Goal: Information Seeking & Learning: Compare options

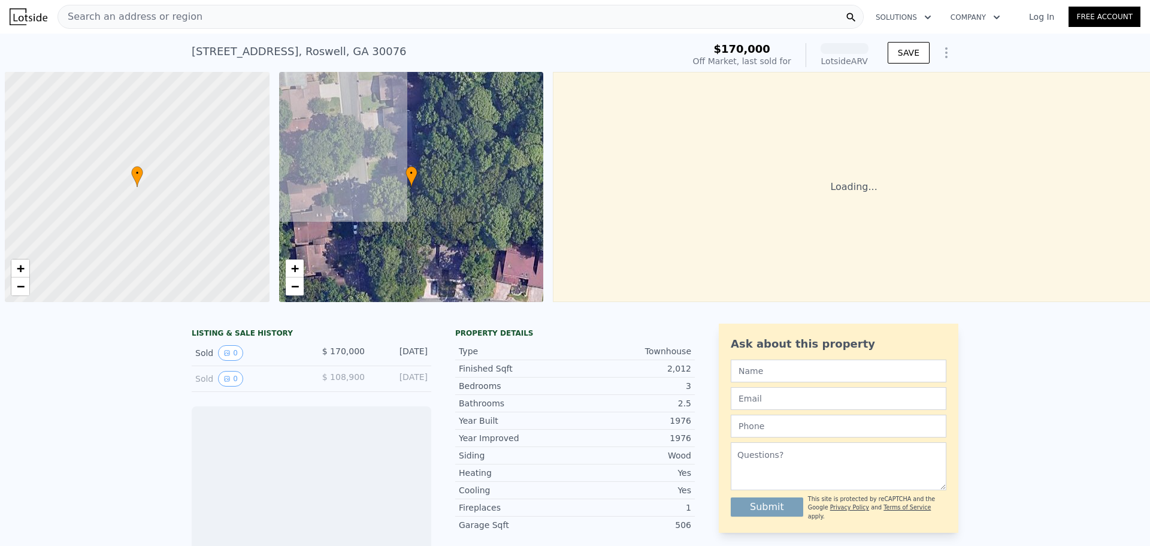
scroll to position [0, 5]
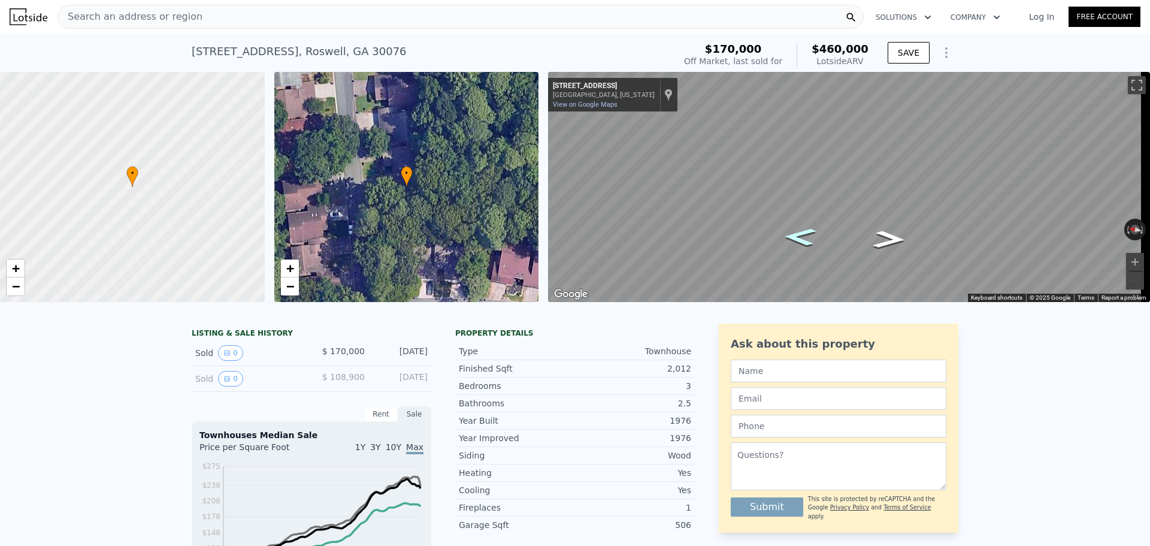
click at [797, 236] on icon "Go North, Lakeview Ridge W" at bounding box center [800, 236] width 60 height 26
click at [797, 236] on icon "Go North, Lakeview Ridge W" at bounding box center [800, 237] width 60 height 26
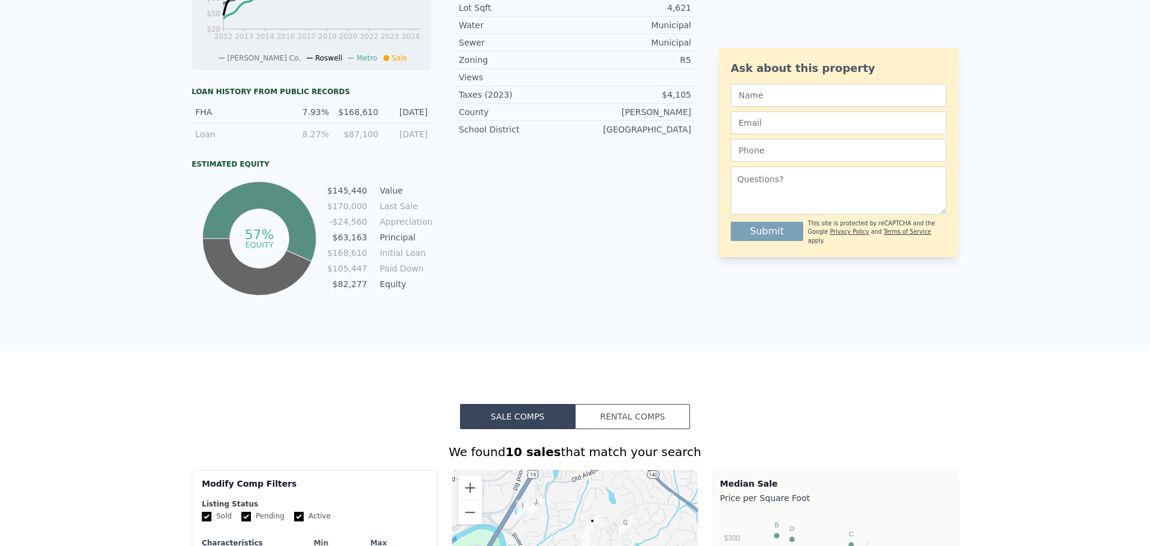
scroll to position [0, 0]
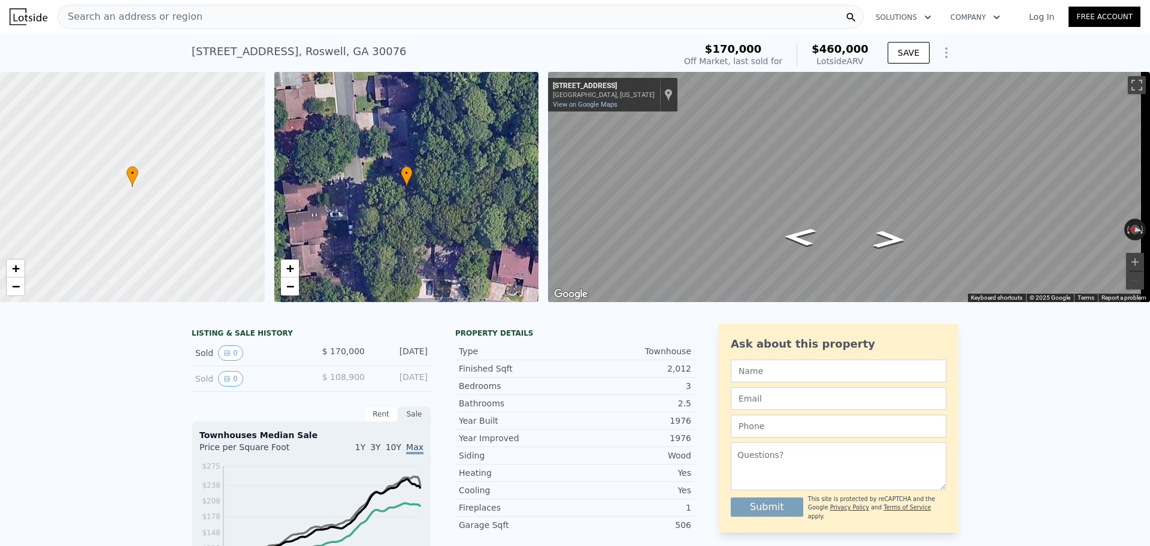
click at [123, 17] on span "Search an address or region" at bounding box center [130, 17] width 144 height 14
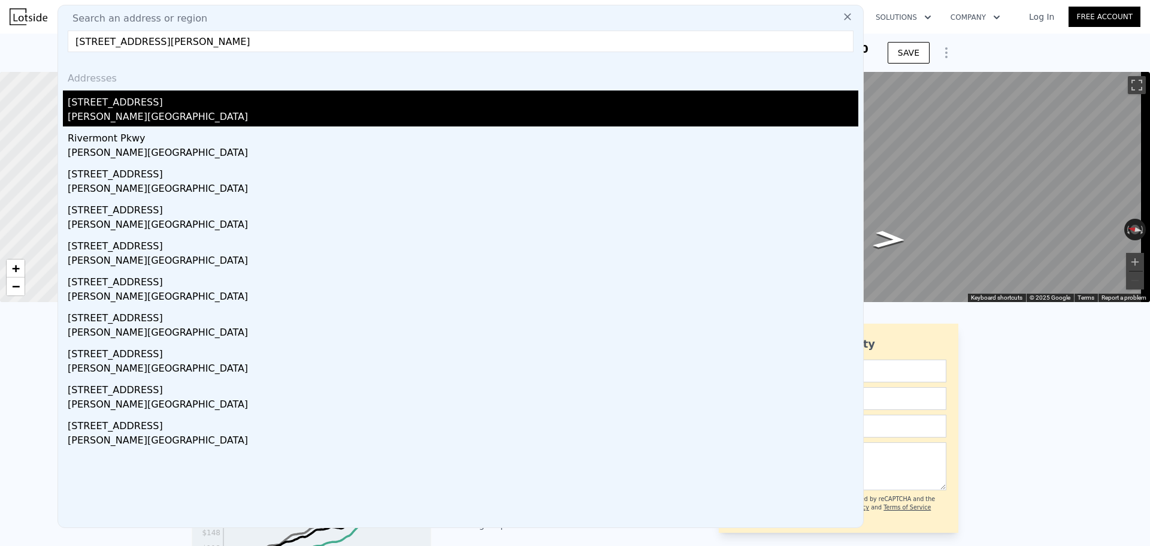
type input "[STREET_ADDRESS][PERSON_NAME]"
click at [162, 111] on div "[PERSON_NAME][GEOGRAPHIC_DATA]" at bounding box center [463, 118] width 791 height 17
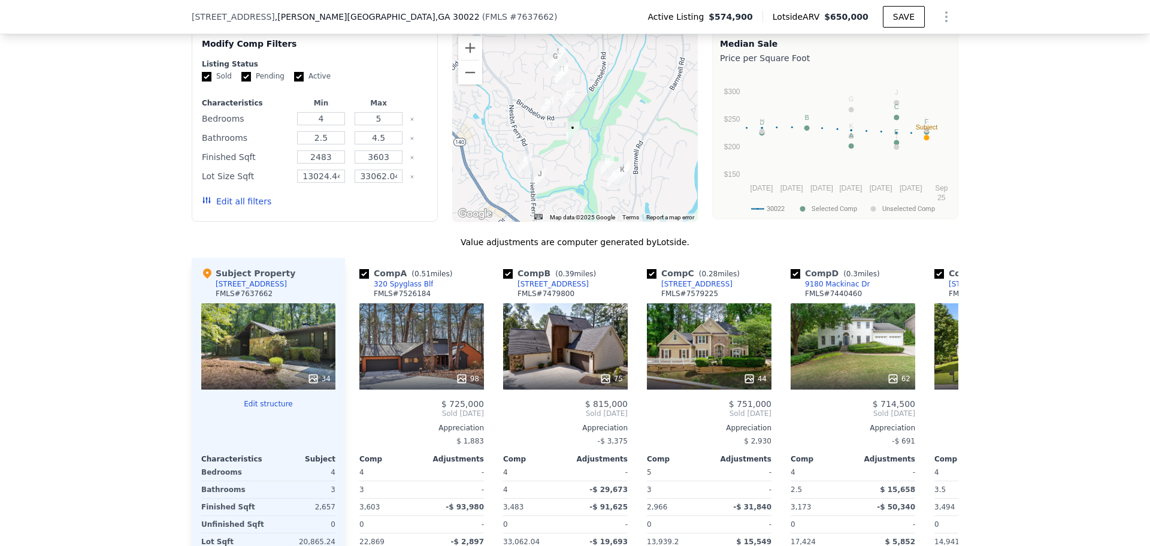
scroll to position [1074, 0]
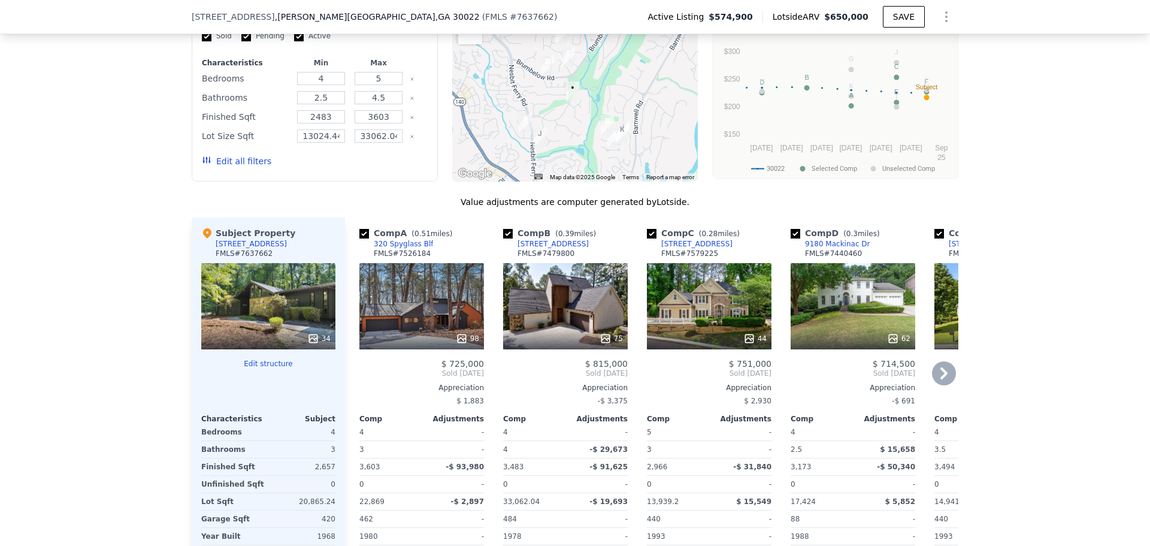
click at [941, 377] on icon at bounding box center [944, 373] width 24 height 24
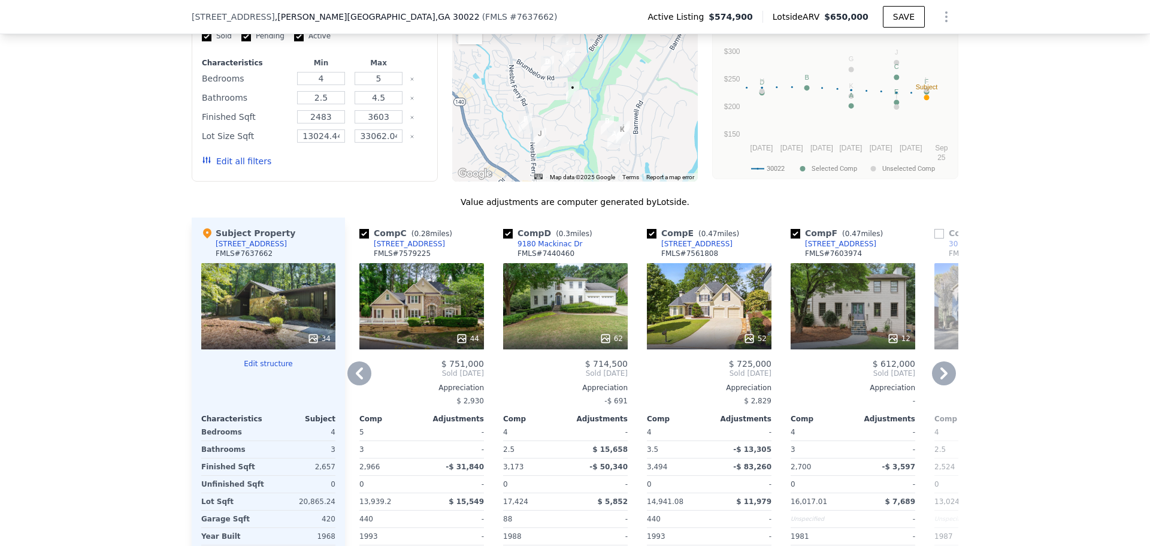
click at [941, 377] on icon at bounding box center [944, 373] width 24 height 24
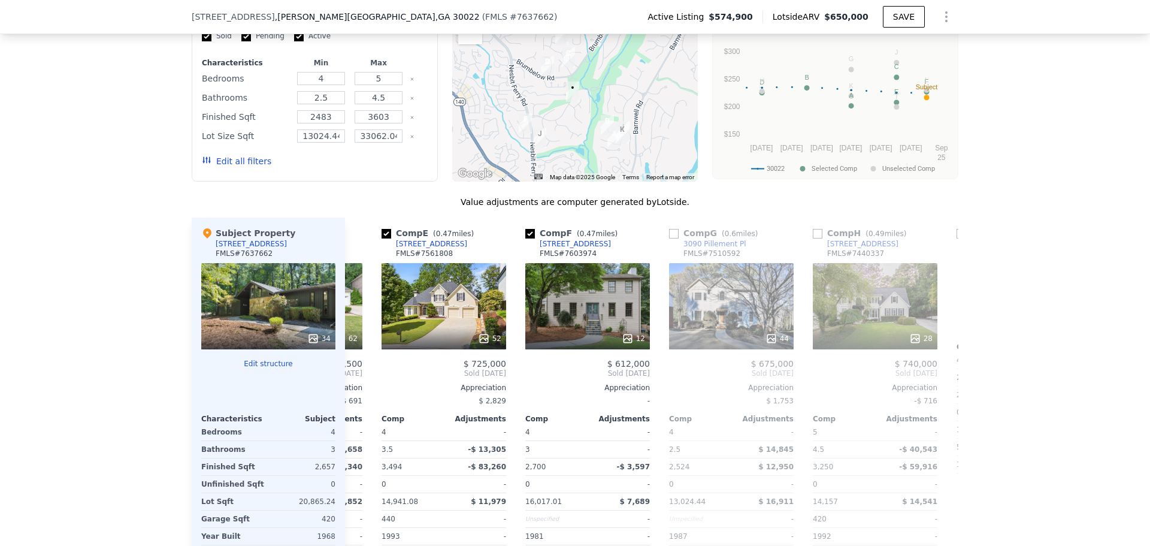
scroll to position [0, 575]
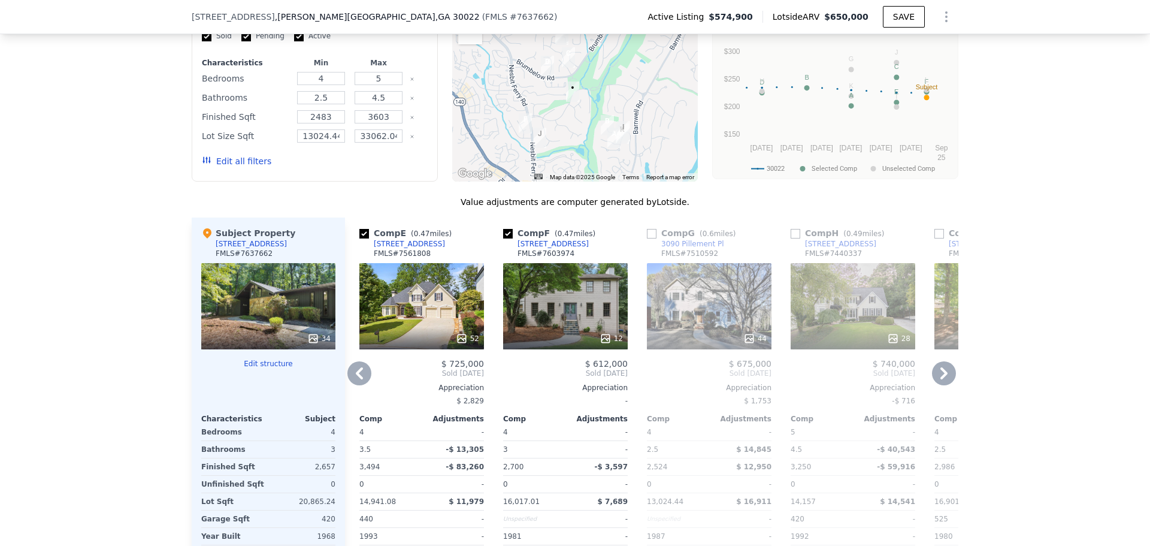
click at [941, 377] on icon at bounding box center [944, 373] width 24 height 24
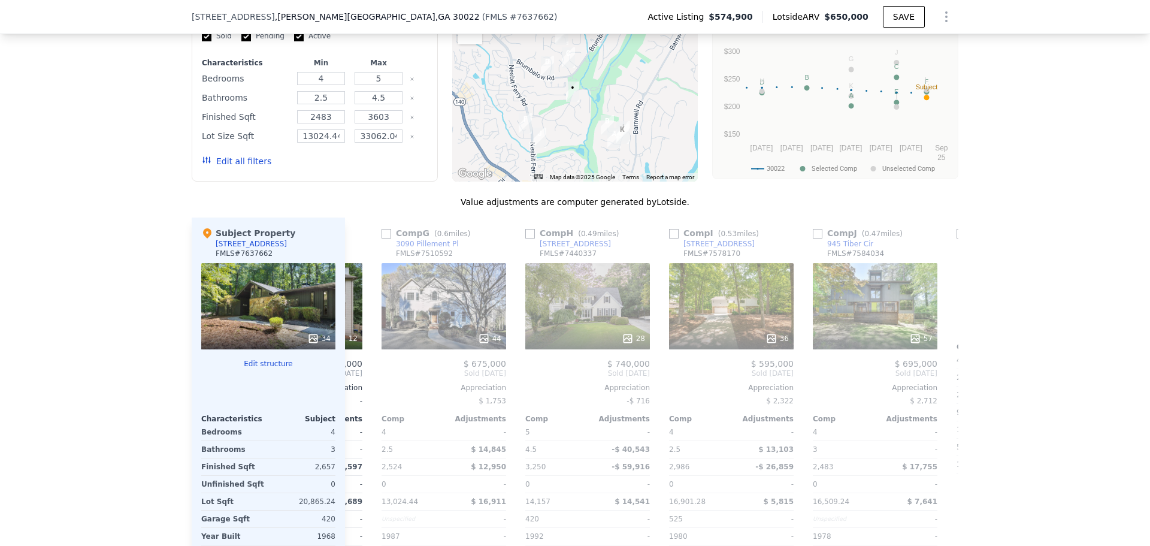
scroll to position [0, 863]
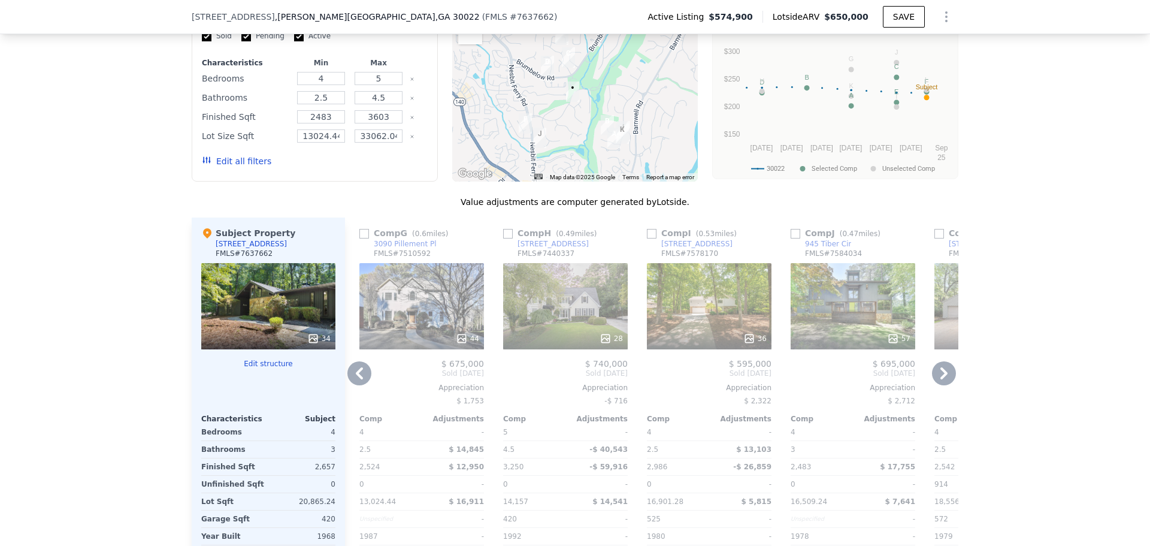
click at [941, 377] on icon at bounding box center [944, 373] width 24 height 24
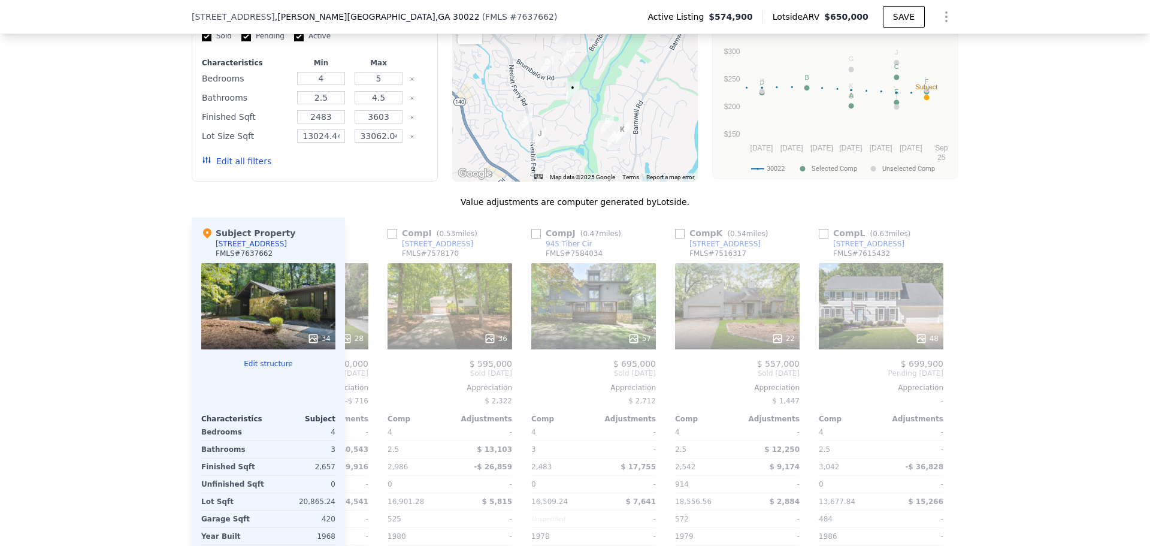
scroll to position [0, 1141]
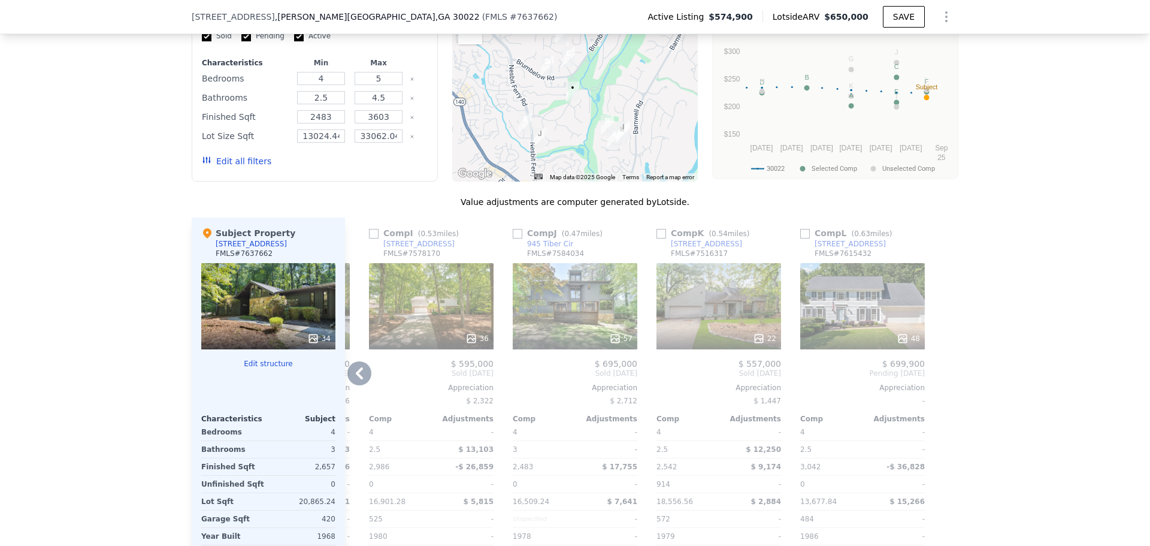
click at [352, 378] on icon at bounding box center [359, 373] width 24 height 24
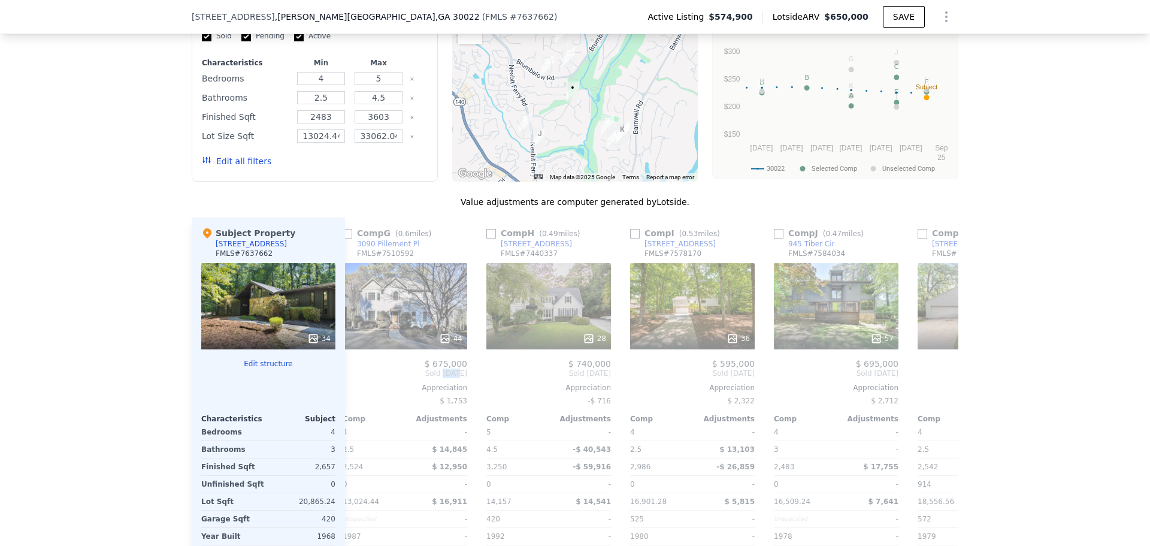
click at [352, 378] on div "Comp A ( 0.51 miles) 320 Spyglass Blf FMLS # 7526184 98 $ 725,000 Sold [DATE] A…" at bounding box center [651, 409] width 613 height 385
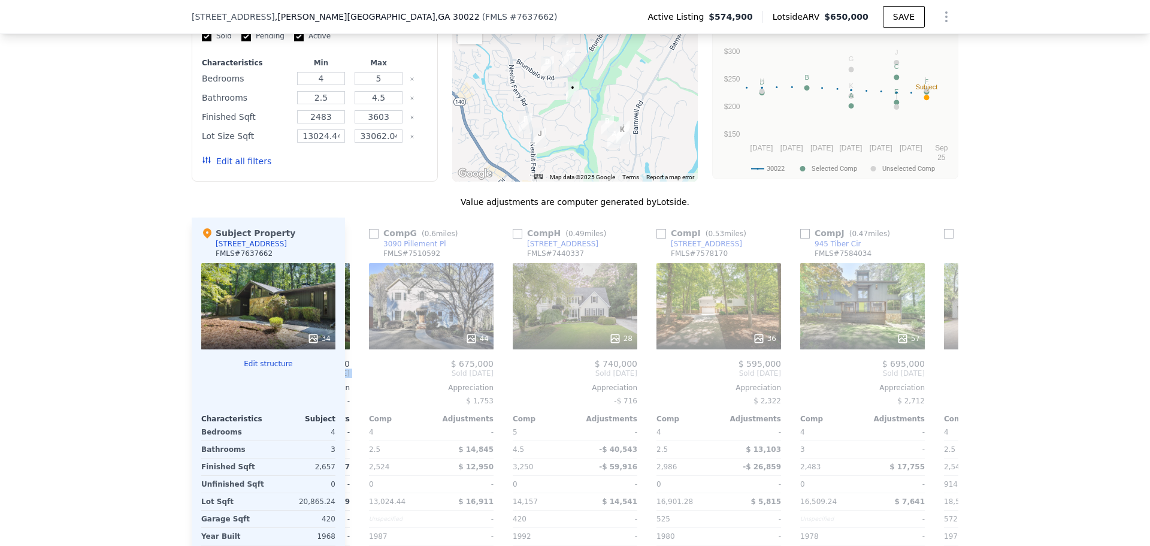
click at [352, 378] on div "Comp A ( 0.51 miles) 320 Spyglass Blf FMLS # 7526184 98 $ 725,000 Sold [DATE] A…" at bounding box center [651, 409] width 613 height 385
click at [352, 378] on icon at bounding box center [359, 373] width 24 height 24
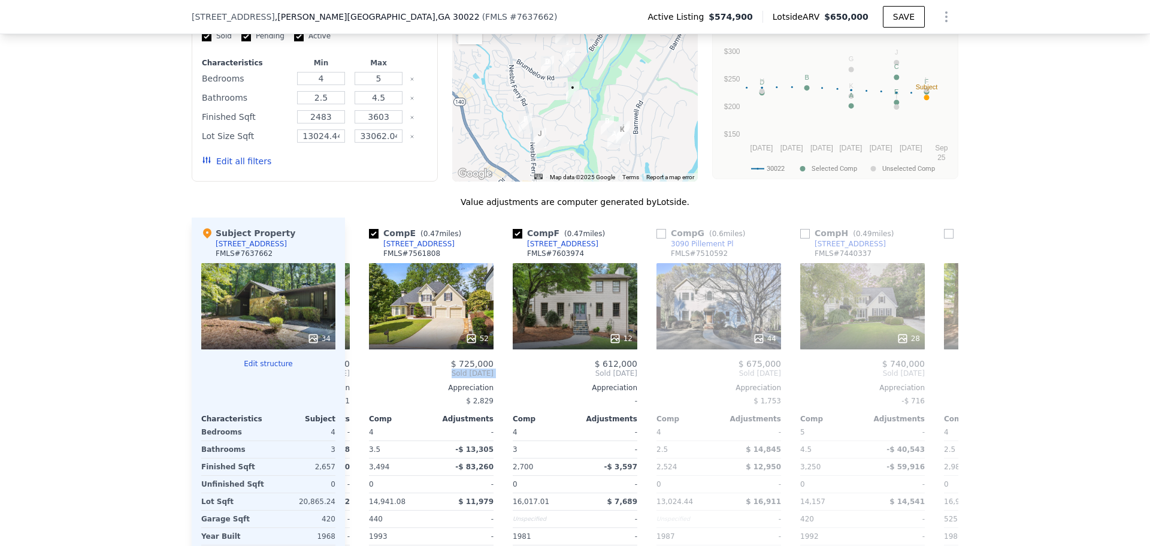
click at [352, 378] on div "Comp A ( 0.51 miles) 320 Spyglass Blf FMLS # 7526184 98 $ 725,000 Sold [DATE] A…" at bounding box center [651, 409] width 613 height 385
click at [352, 378] on icon at bounding box center [359, 373] width 24 height 24
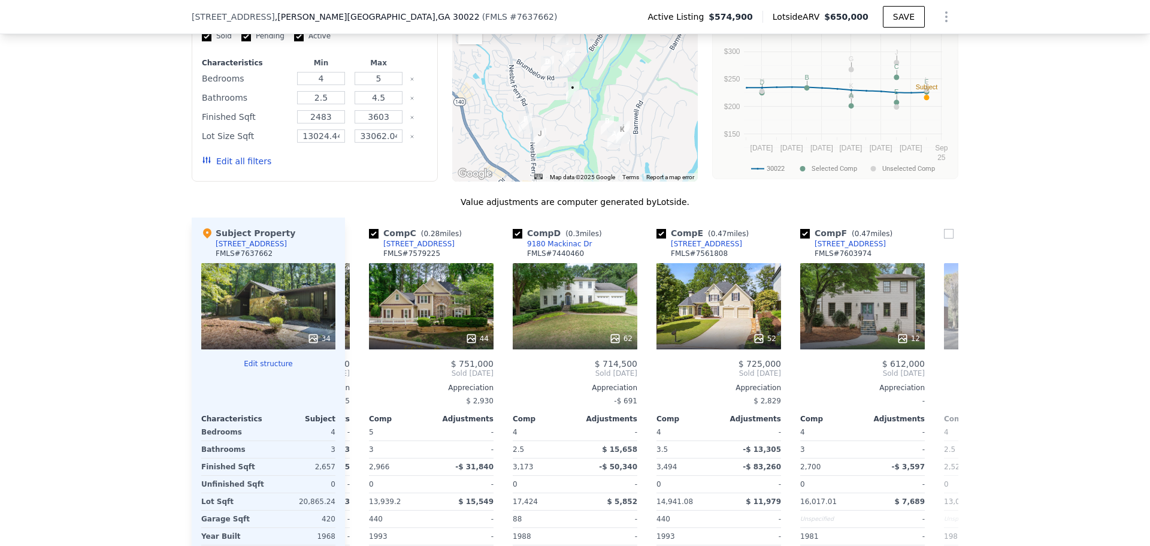
click at [353, 378] on div "Comp A ( 0.51 miles) 320 Spyglass Blf FMLS # 7526184 98 $ 725,000 Sold [DATE] A…" at bounding box center [651, 409] width 613 height 385
click at [353, 378] on icon at bounding box center [359, 373] width 24 height 24
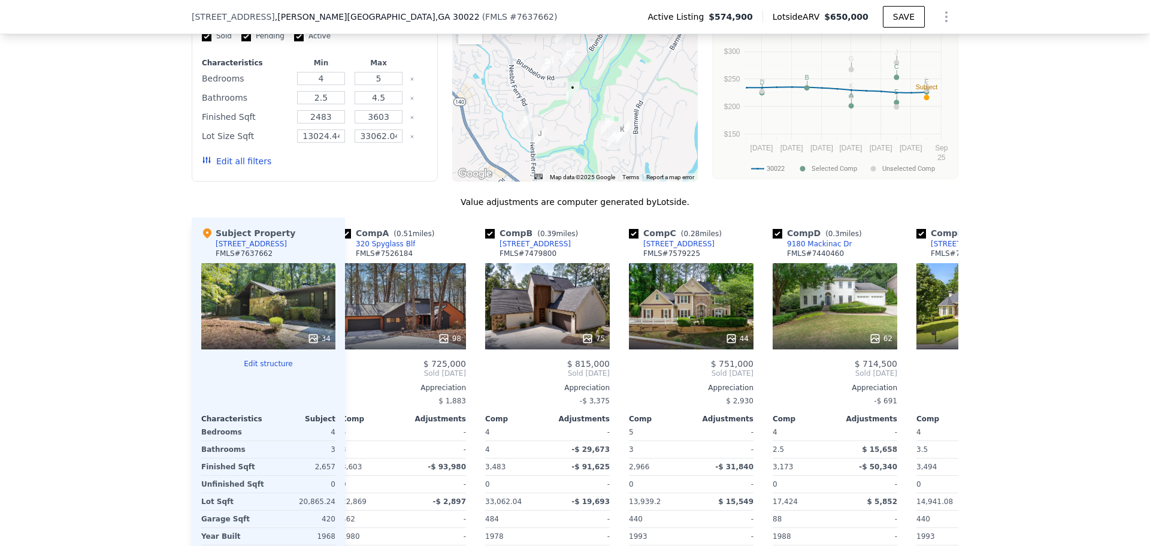
scroll to position [0, 0]
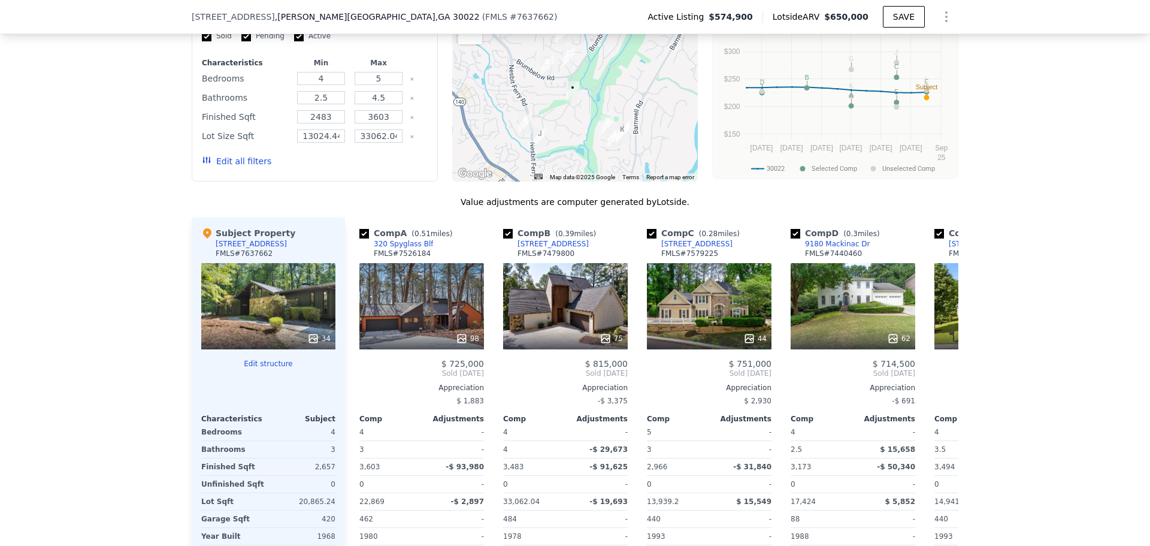
click at [355, 378] on div "Comp A ( 0.51 miles) 320 Spyglass Blf FMLS # 7526184 98 $ 725,000 Sold [DATE] A…" at bounding box center [422, 409] width 134 height 385
click at [938, 383] on icon at bounding box center [944, 373] width 24 height 24
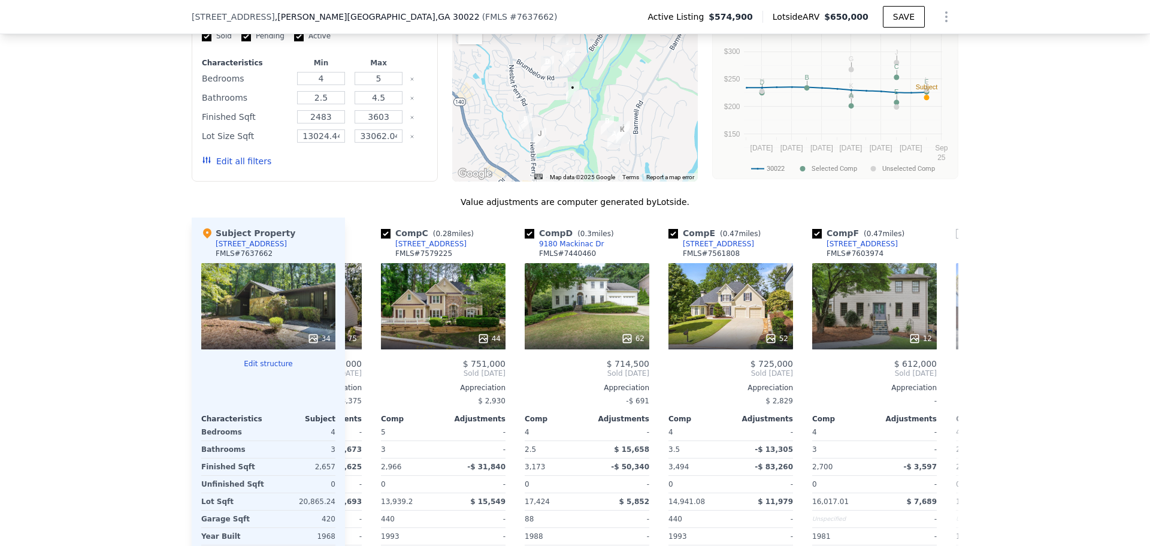
scroll to position [0, 288]
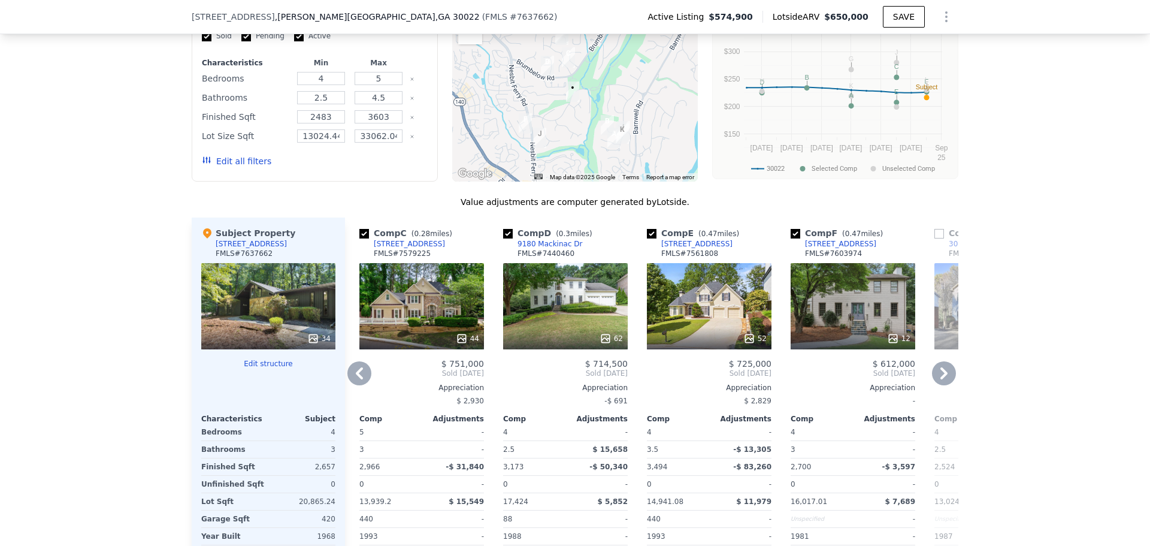
click at [358, 380] on icon at bounding box center [359, 373] width 24 height 24
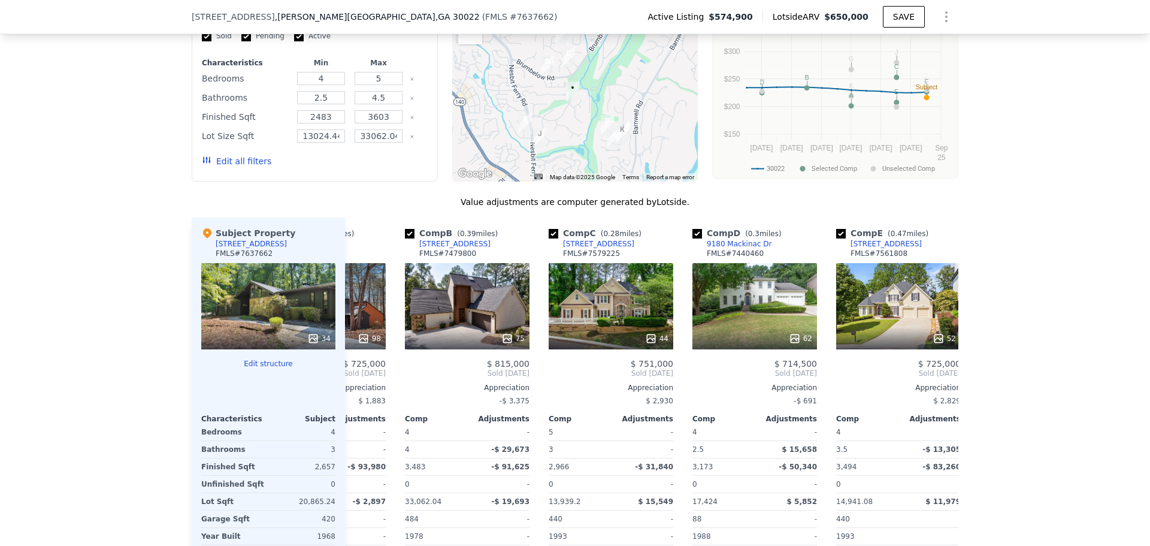
scroll to position [0, 26]
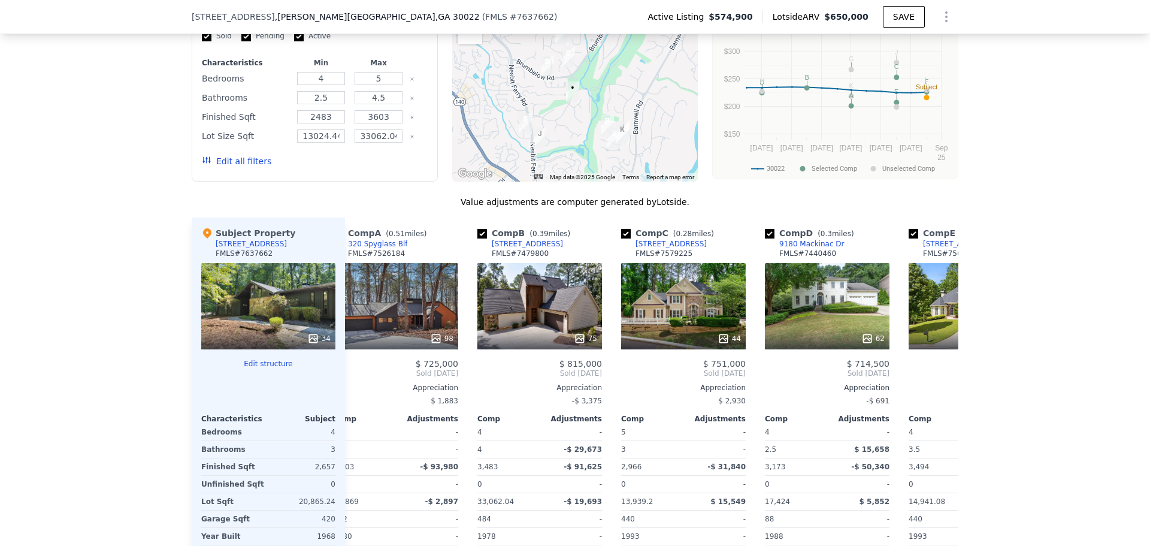
click at [358, 378] on span "Sold [DATE]" at bounding box center [396, 373] width 125 height 10
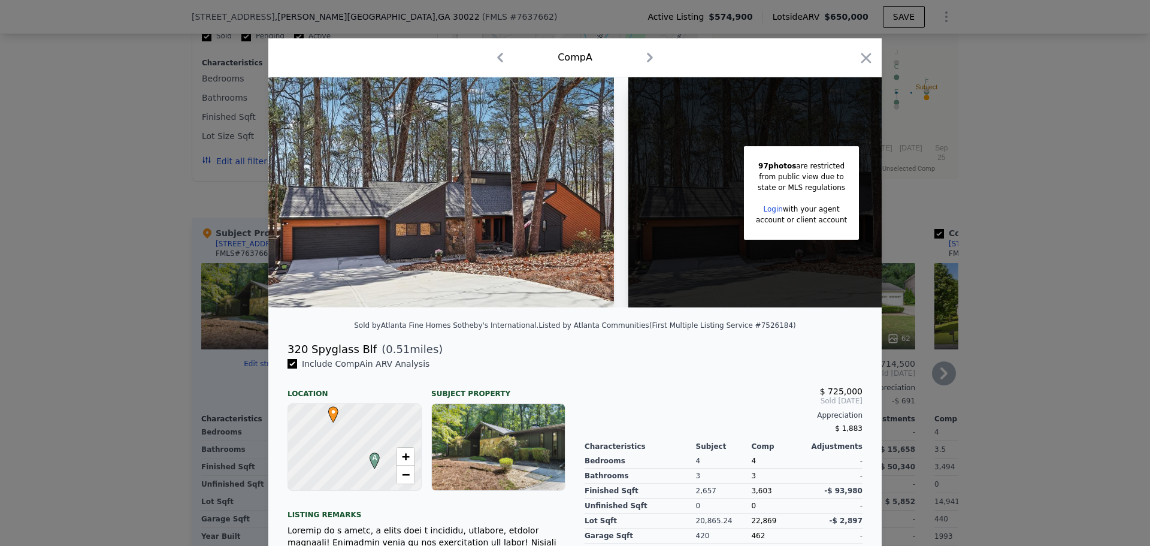
click at [358, 380] on div "Include Comp A in ARV Analysis Location Subject Property A • + − Listing remark…" at bounding box center [426, 528] width 297 height 340
drag, startPoint x: 7, startPoint y: 297, endPoint x: 16, endPoint y: 294, distance: 9.7
click at [10, 295] on div at bounding box center [575, 273] width 1150 height 546
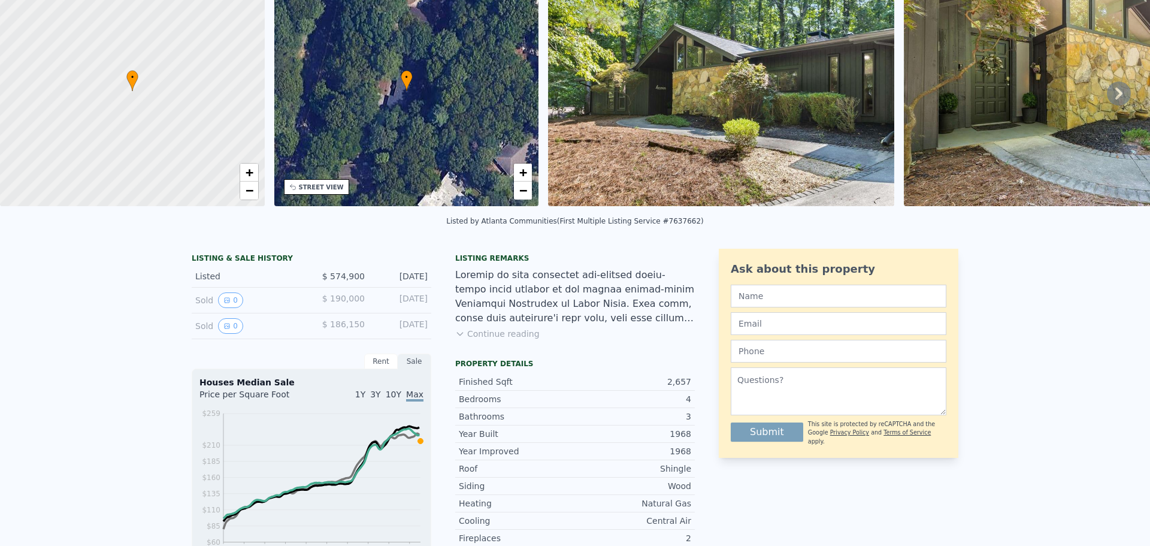
scroll to position [4, 0]
